Goal: Check status

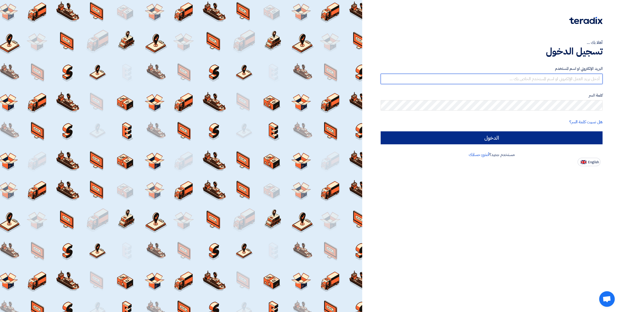
type input "[PERSON_NAME][EMAIL_ADDRESS][DOMAIN_NAME]"
click at [491, 138] on input "الدخول" at bounding box center [491, 137] width 222 height 13
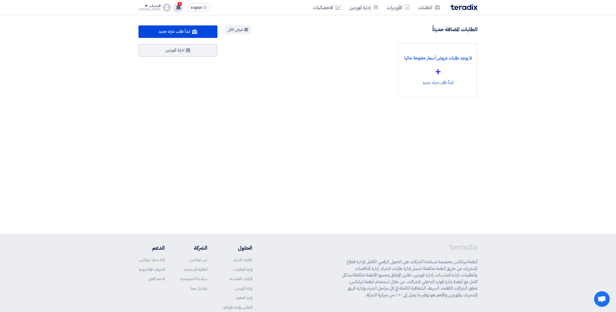
click at [178, 3] on span "2" at bounding box center [180, 4] width 4 height 4
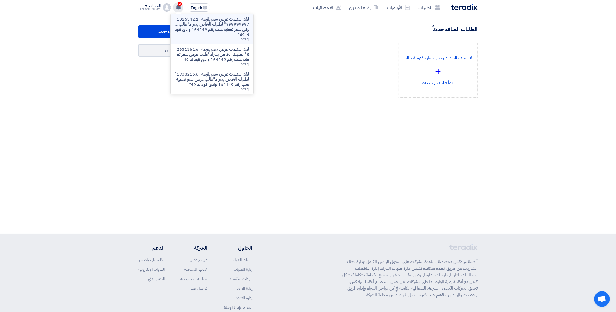
click at [224, 30] on p "لقد استلمت عرض سعر بقيمه "1826542.1999999997" لطلبك الخاص بشراء."طلب عرض سعر تغ…" at bounding box center [212, 27] width 74 height 21
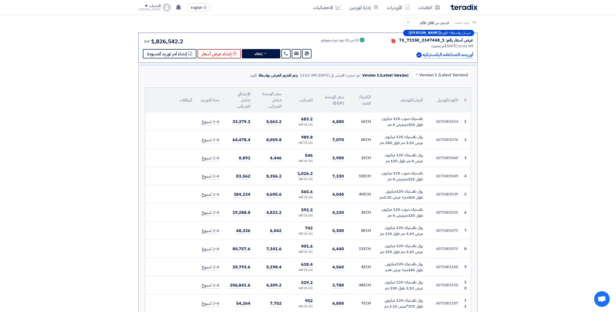
scroll to position [127, 0]
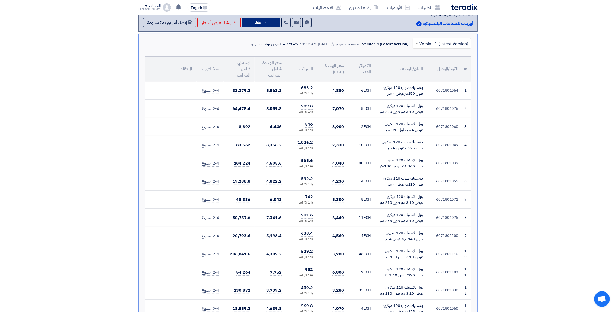
click at [264, 20] on icon at bounding box center [265, 22] width 4 height 4
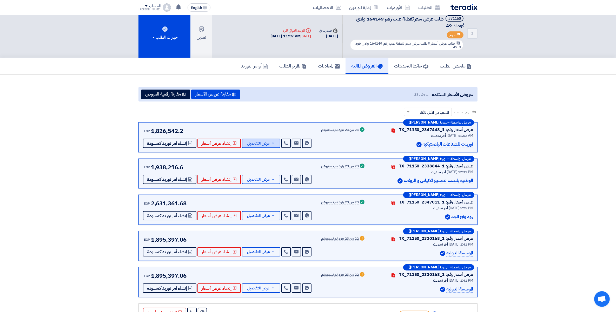
scroll to position [0, 0]
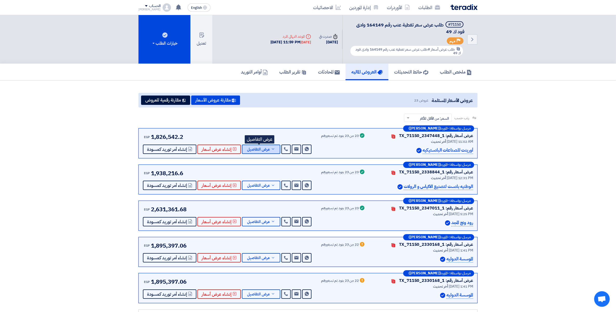
click at [264, 148] on span "عرض التفاصيل" at bounding box center [258, 150] width 23 height 4
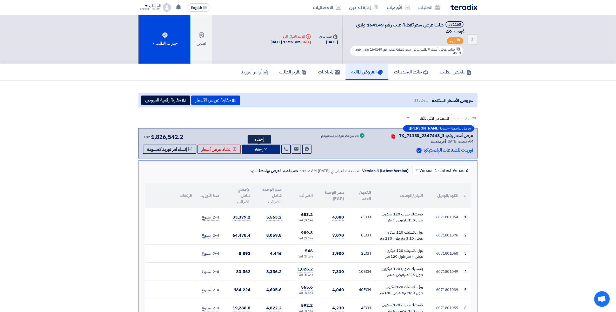
click at [264, 147] on icon at bounding box center [265, 149] width 4 height 4
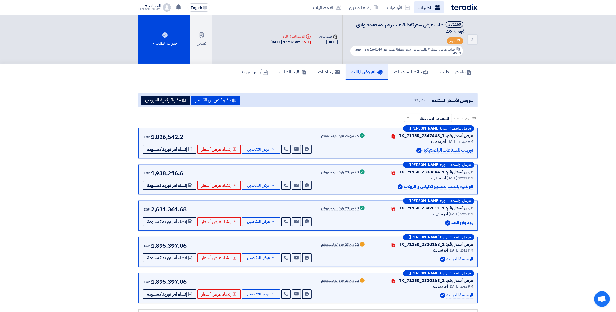
click at [424, 8] on link "الطلبات" at bounding box center [429, 7] width 30 height 12
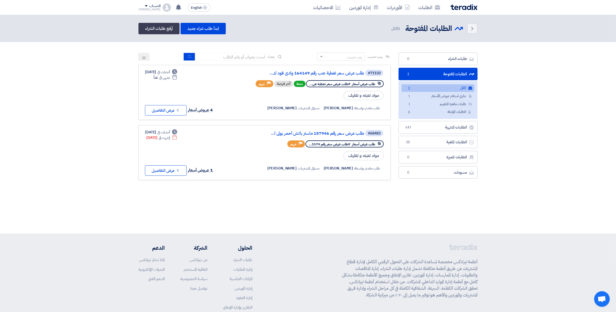
click at [540, 129] on section "طلبات الشراء طلبات الشراء 0 الطلبات المفتوحة الطلبات المفتوحة 2 الكل الكل 2 جار…" at bounding box center [308, 119] width 616 height 154
click at [334, 72] on link "طلب عرض سعر تغطية عنب رقم 164149 وادى فود ك..." at bounding box center [312, 73] width 104 height 5
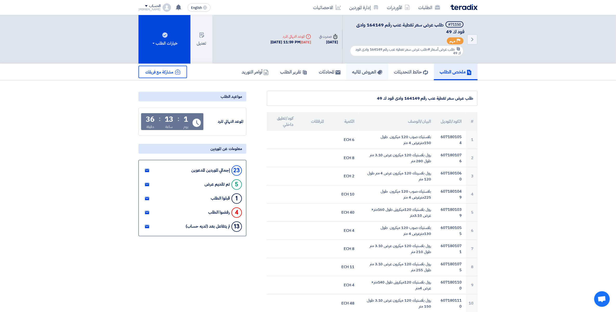
click at [364, 72] on h5 "العروض الماليه" at bounding box center [367, 72] width 30 height 6
